Goal: Download file/media

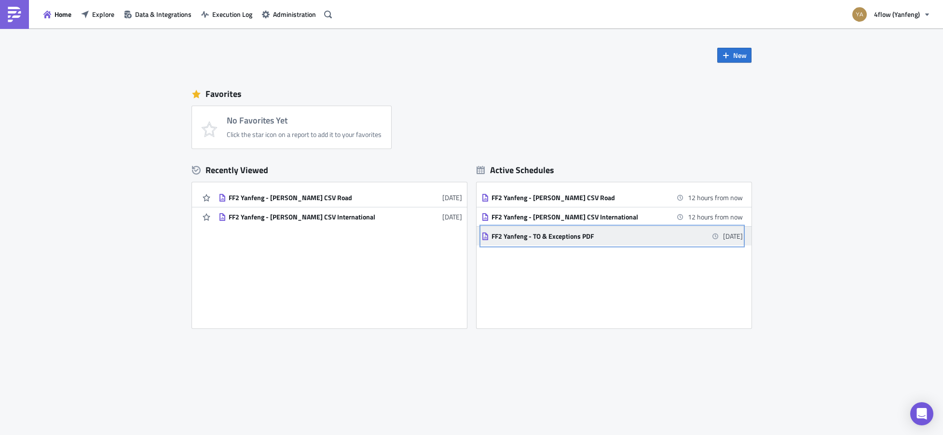
click at [544, 236] on div "FF2 Yanfeng - TO & Exceptions PDF" at bounding box center [576, 236] width 169 height 9
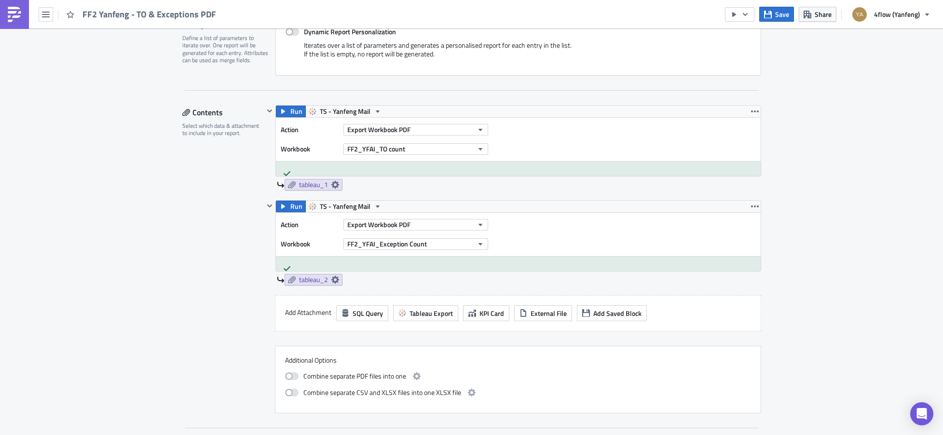
scroll to position [241, 0]
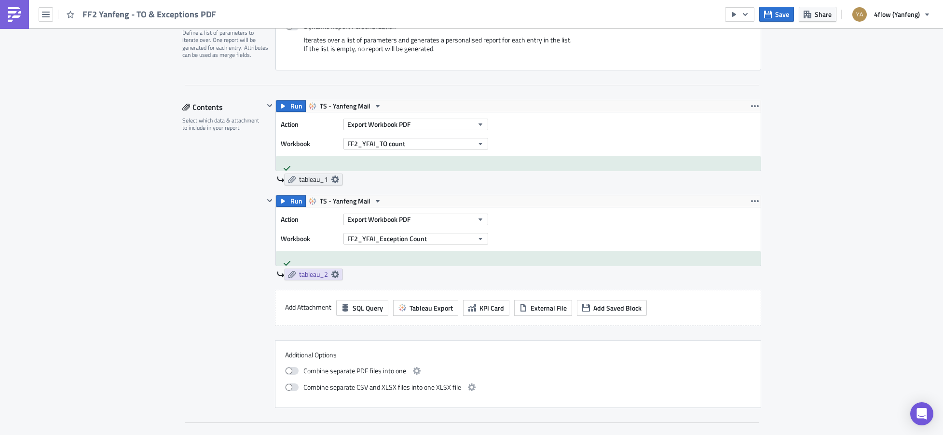
click at [334, 180] on icon at bounding box center [335, 180] width 8 height 8
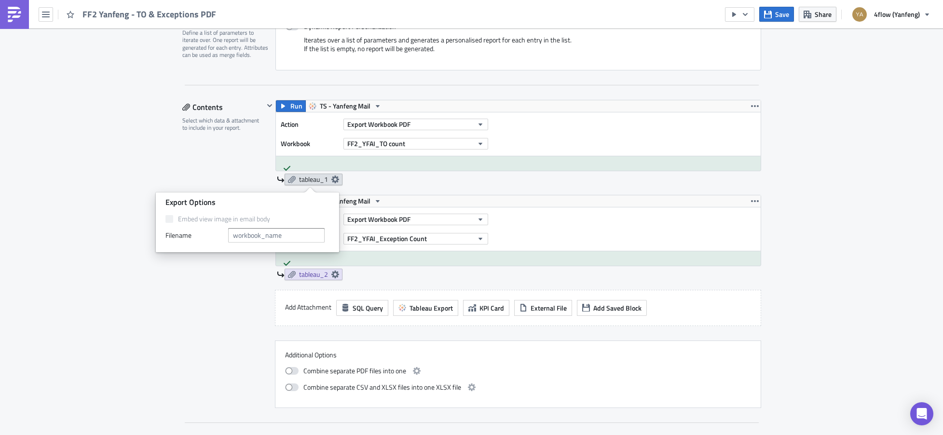
click at [334, 180] on icon at bounding box center [335, 180] width 8 height 8
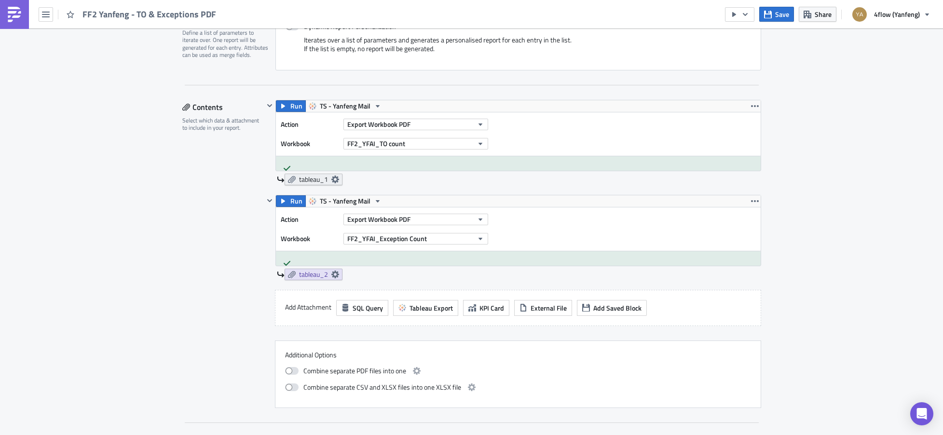
click at [312, 179] on span "tableau_1" at bounding box center [313, 179] width 29 height 9
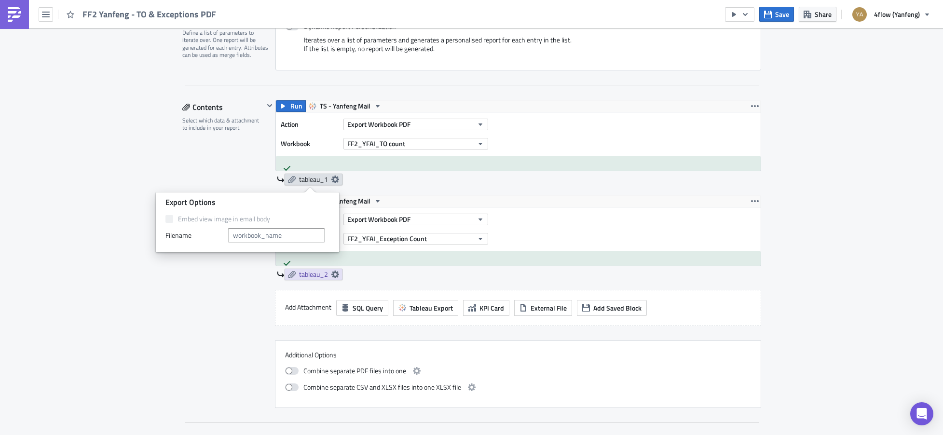
click at [312, 179] on span "tableau_1" at bounding box center [313, 179] width 29 height 9
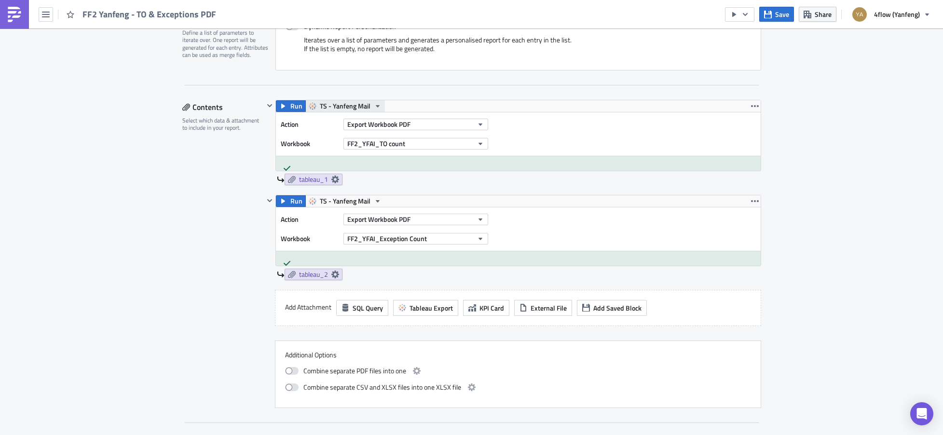
click at [331, 108] on span "TS - Yanfeng Mail" at bounding box center [345, 106] width 51 height 12
click at [145, 163] on div "4flow Software KAM Edit " FF2 Yanfeng - TO & Exceptions PDF " Settings Configur…" at bounding box center [471, 414] width 943 height 1254
click at [301, 275] on span "tableau_2" at bounding box center [313, 274] width 29 height 9
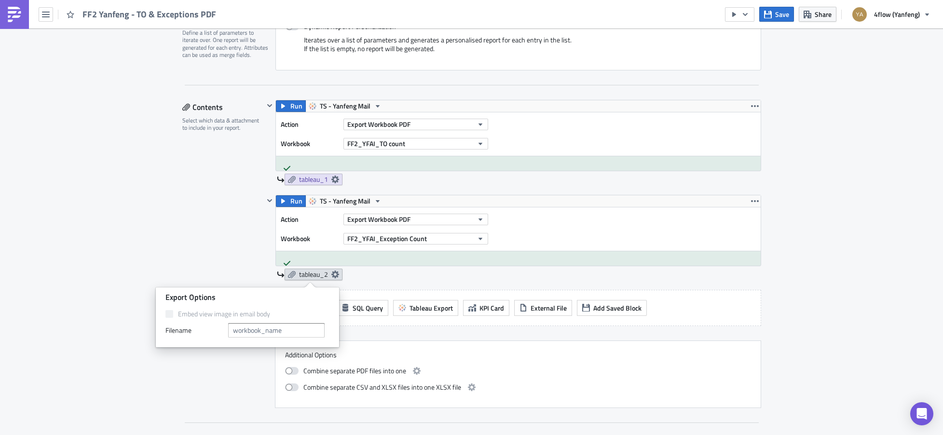
click at [320, 275] on span "tableau_2" at bounding box center [313, 274] width 29 height 9
click at [332, 276] on icon at bounding box center [336, 275] width 8 height 8
click at [201, 263] on div "Contents Select which data & attachment to include in your report." at bounding box center [223, 254] width 82 height 308
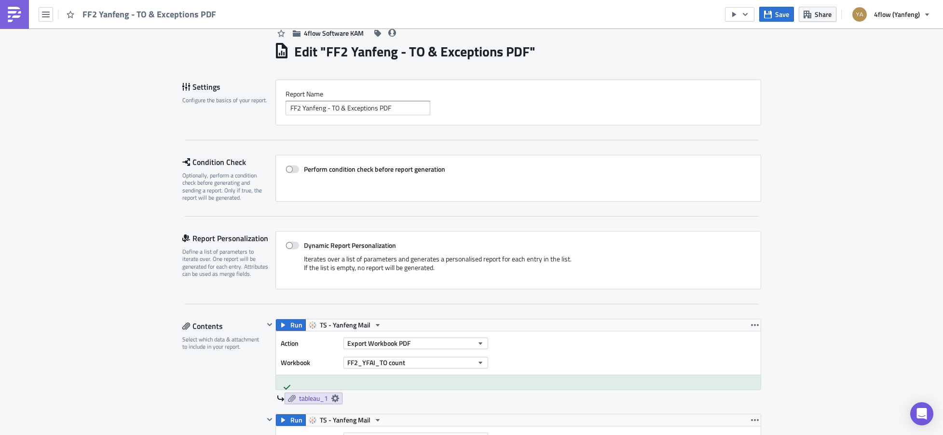
scroll to position [0, 0]
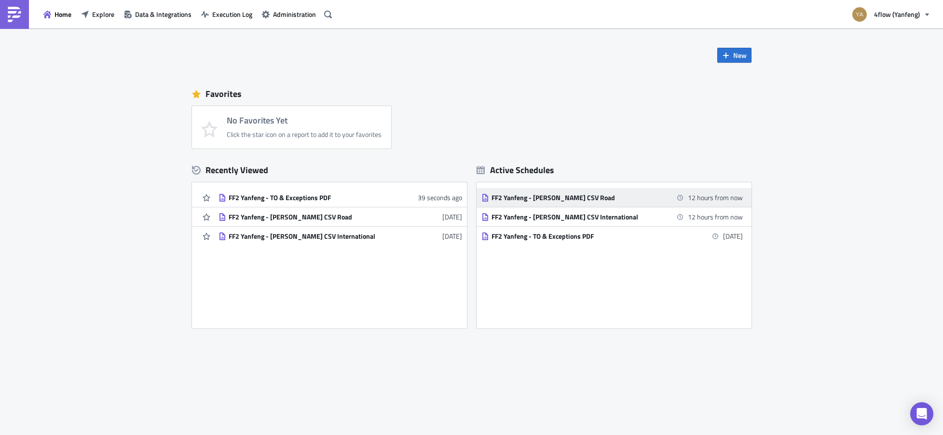
click at [535, 203] on link "FF2 Yanfeng - [PERSON_NAME] CSV Road 12 hours from now" at bounding box center [613, 197] width 262 height 19
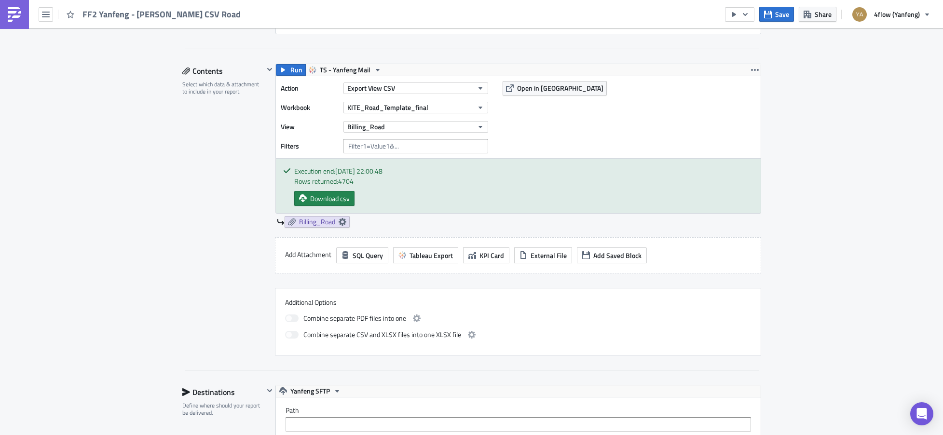
scroll to position [290, 0]
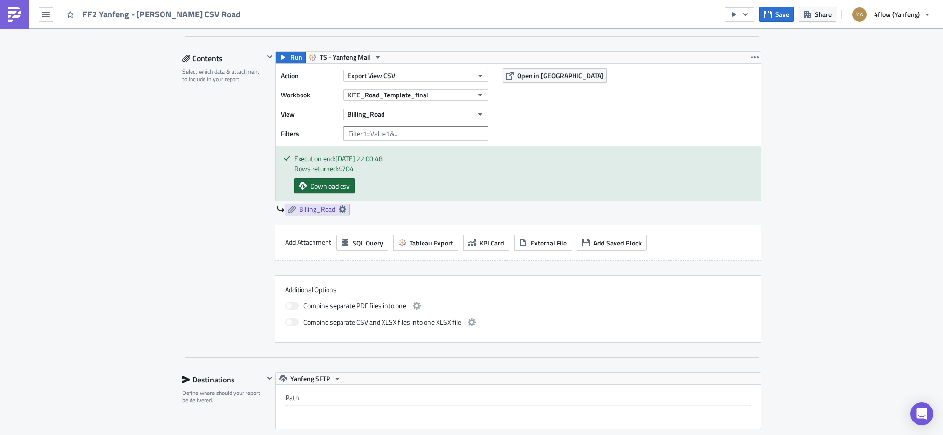
click at [322, 190] on span "Download csv" at bounding box center [330, 186] width 40 height 10
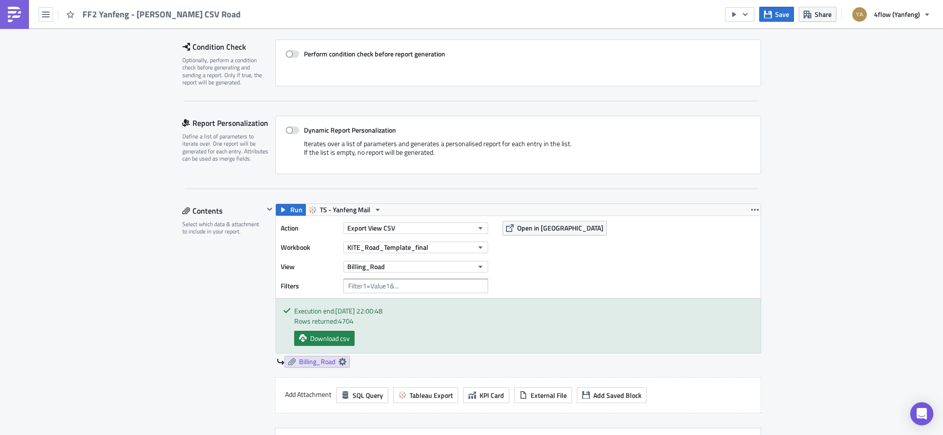
scroll to position [0, 0]
